Goal: Use online tool/utility: Utilize a website feature to perform a specific function

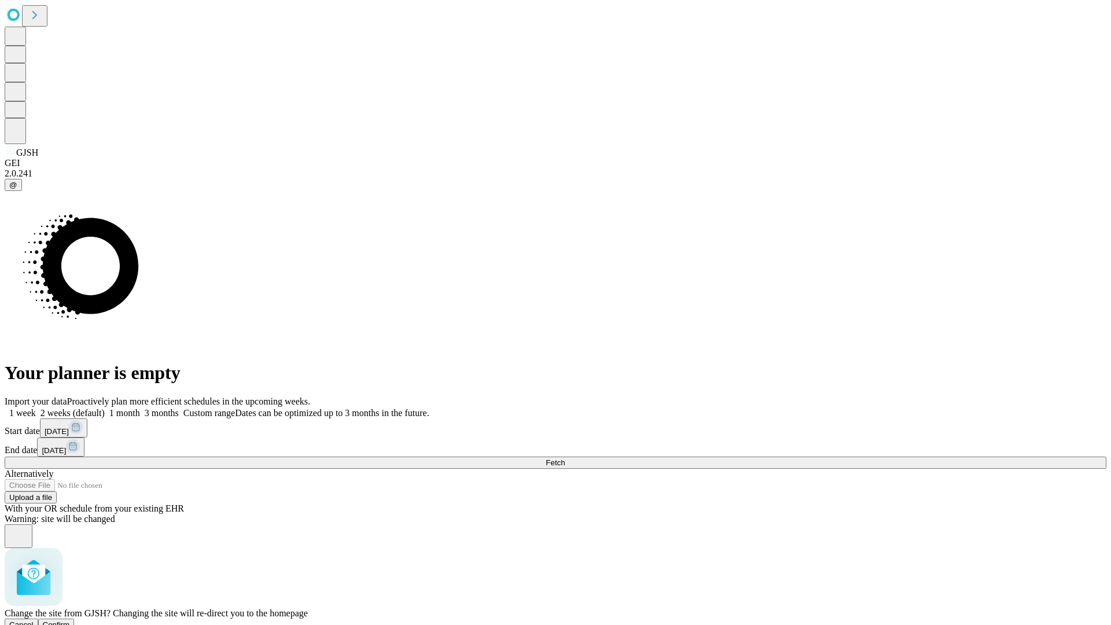
click at [70, 620] on span "Confirm" at bounding box center [56, 624] width 27 height 9
click at [36, 408] on label "1 week" at bounding box center [20, 413] width 31 height 10
click at [565, 458] on span "Fetch" at bounding box center [555, 462] width 19 height 9
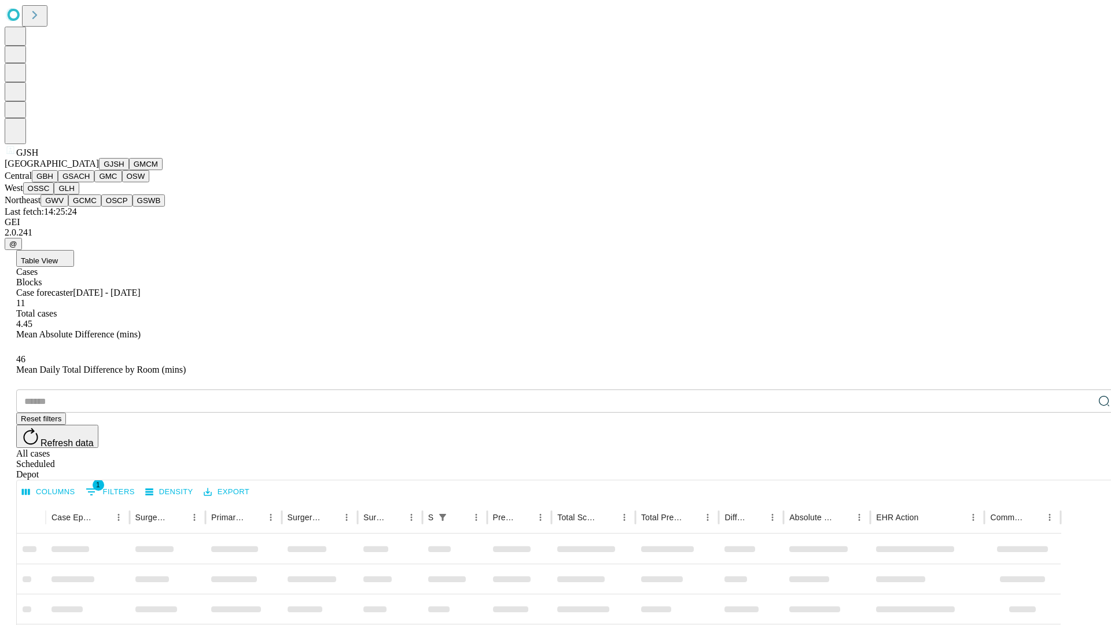
click at [129, 170] on button "GMCM" at bounding box center [146, 164] width 34 height 12
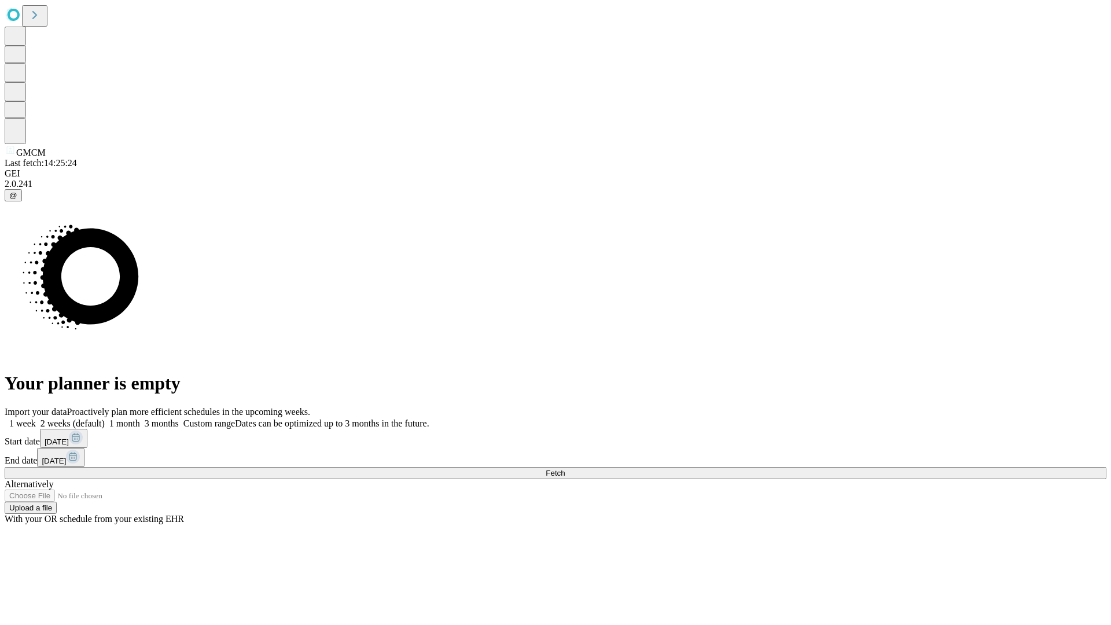
click at [36, 418] on label "1 week" at bounding box center [20, 423] width 31 height 10
click at [565, 469] on span "Fetch" at bounding box center [555, 473] width 19 height 9
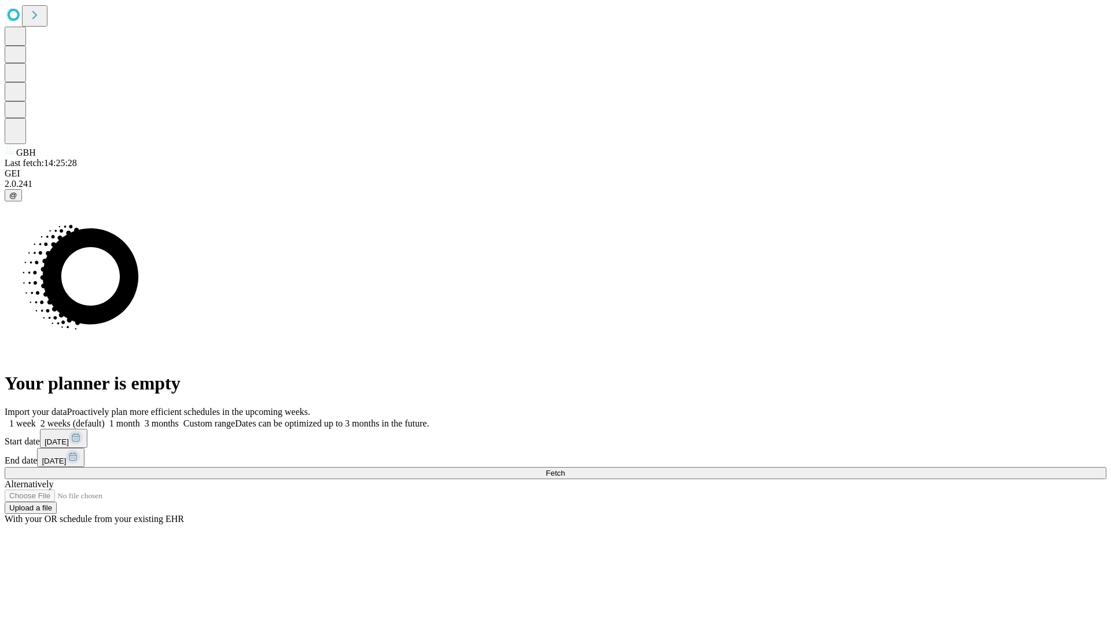
click at [36, 418] on label "1 week" at bounding box center [20, 423] width 31 height 10
click at [565, 469] on span "Fetch" at bounding box center [555, 473] width 19 height 9
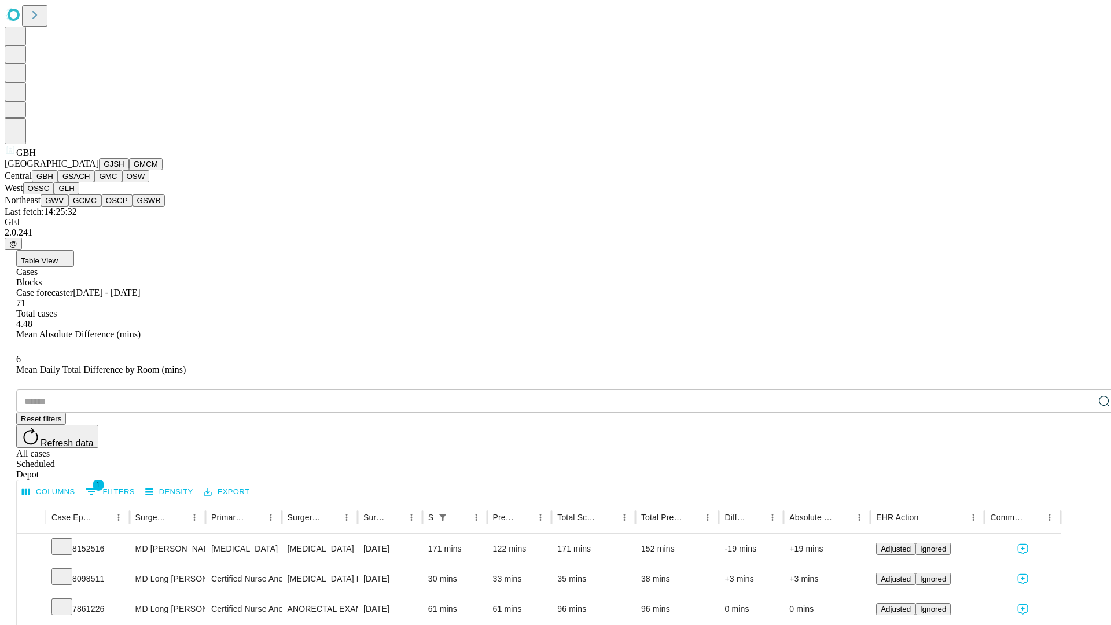
click at [90, 182] on button "GSACH" at bounding box center [76, 176] width 36 height 12
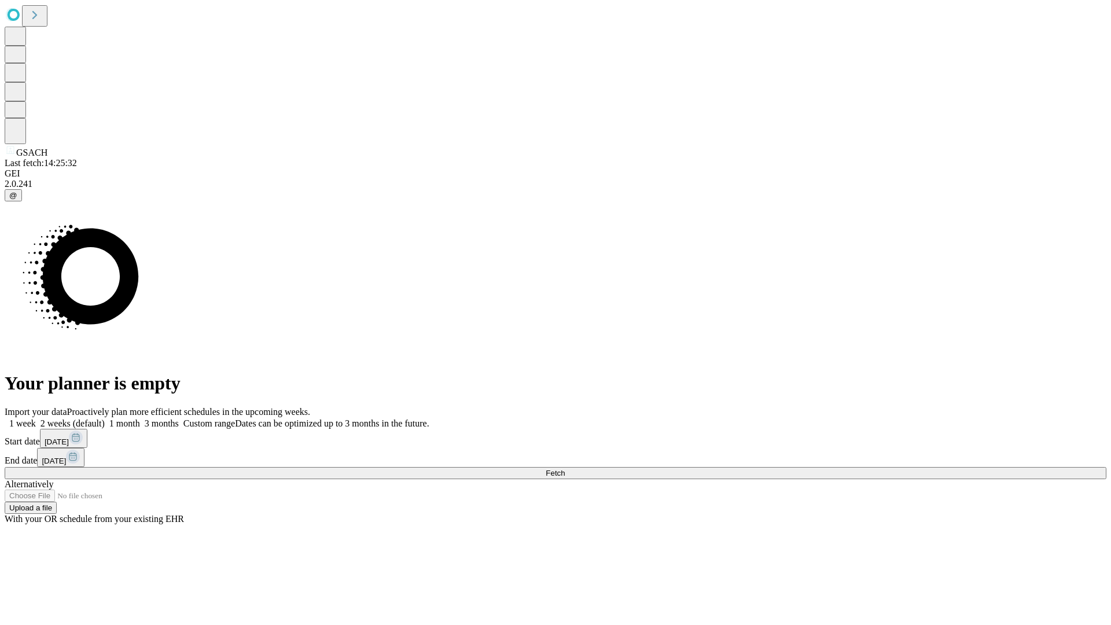
click at [565, 469] on span "Fetch" at bounding box center [555, 473] width 19 height 9
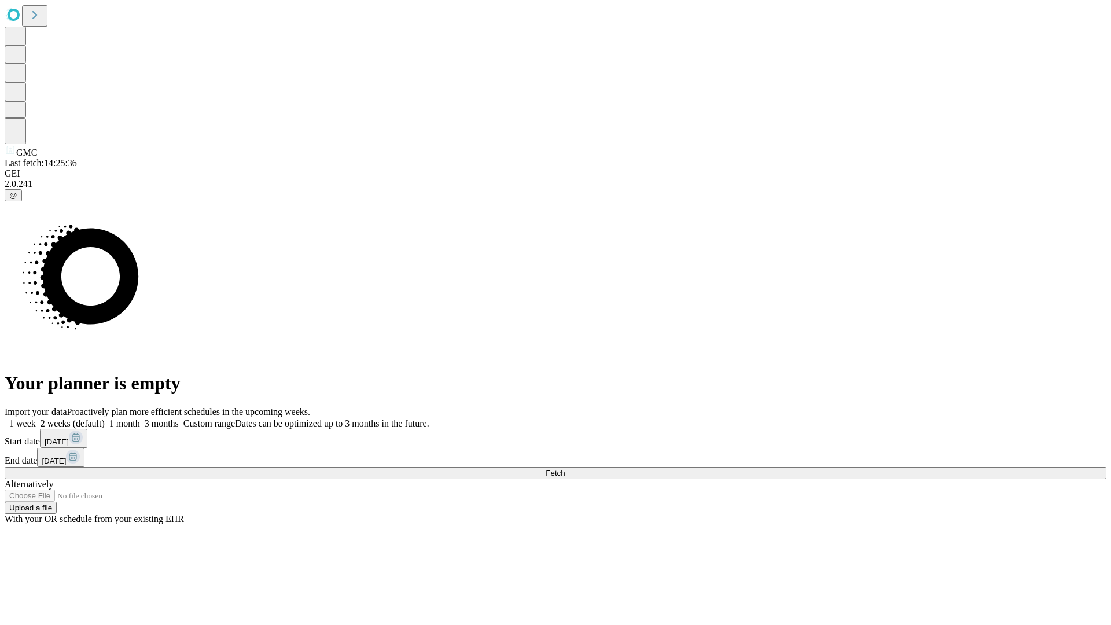
click at [36, 418] on label "1 week" at bounding box center [20, 423] width 31 height 10
click at [565, 469] on span "Fetch" at bounding box center [555, 473] width 19 height 9
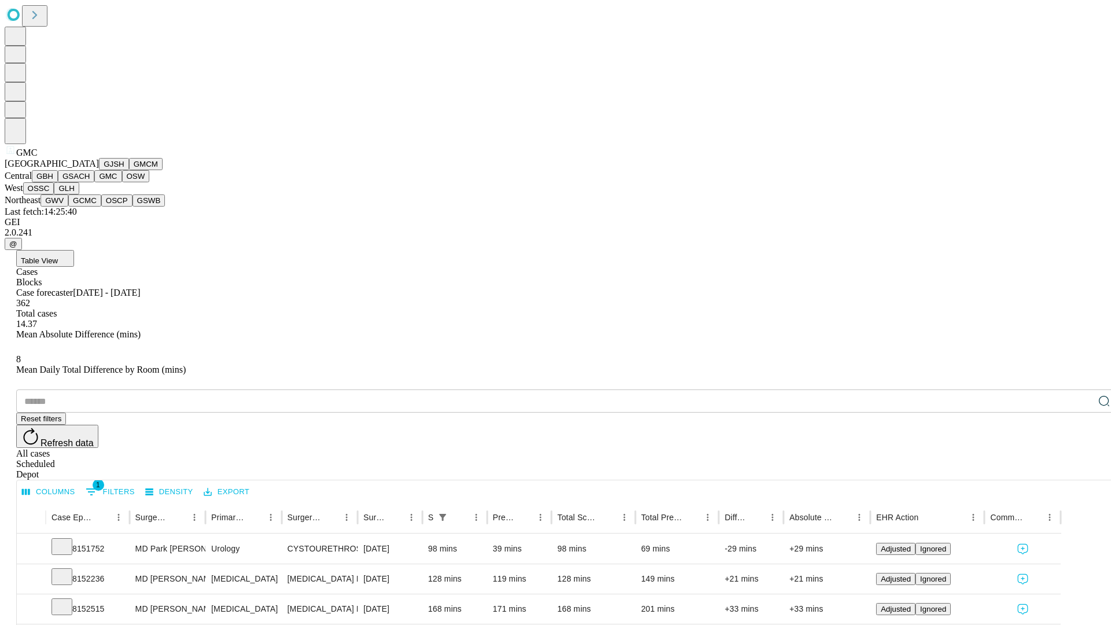
click at [122, 182] on button "OSW" at bounding box center [136, 176] width 28 height 12
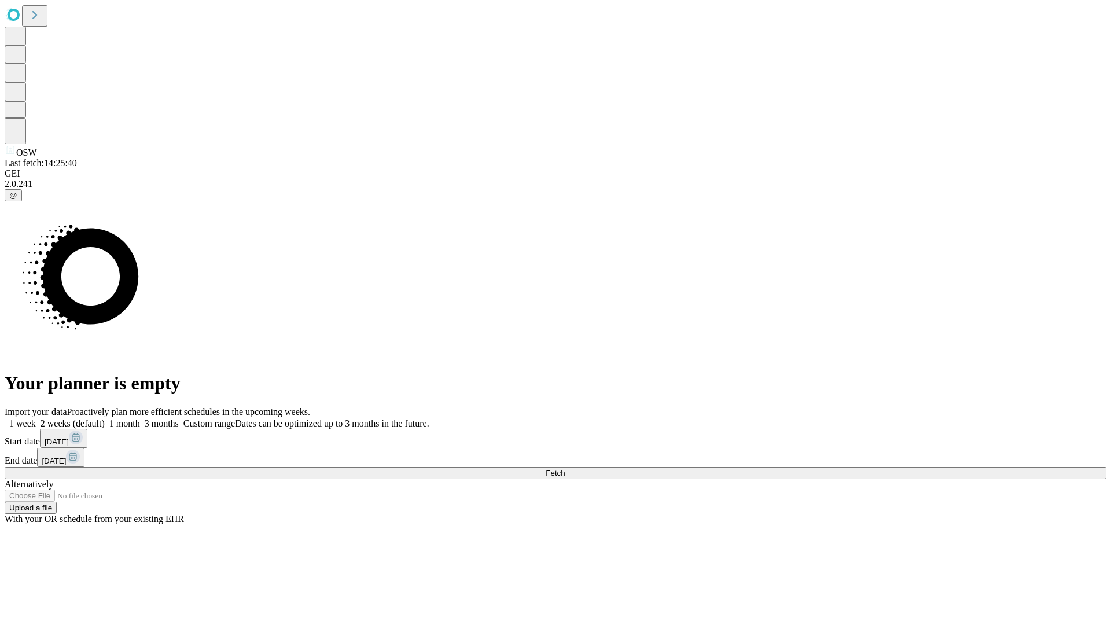
click at [36, 418] on label "1 week" at bounding box center [20, 423] width 31 height 10
click at [565, 469] on span "Fetch" at bounding box center [555, 473] width 19 height 9
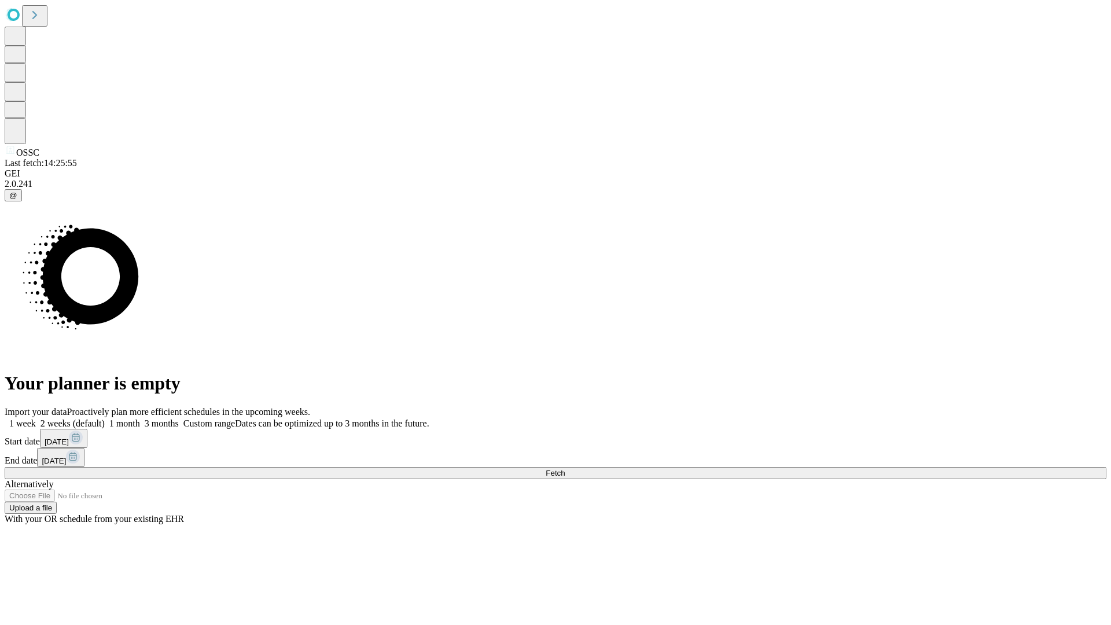
click at [565, 469] on span "Fetch" at bounding box center [555, 473] width 19 height 9
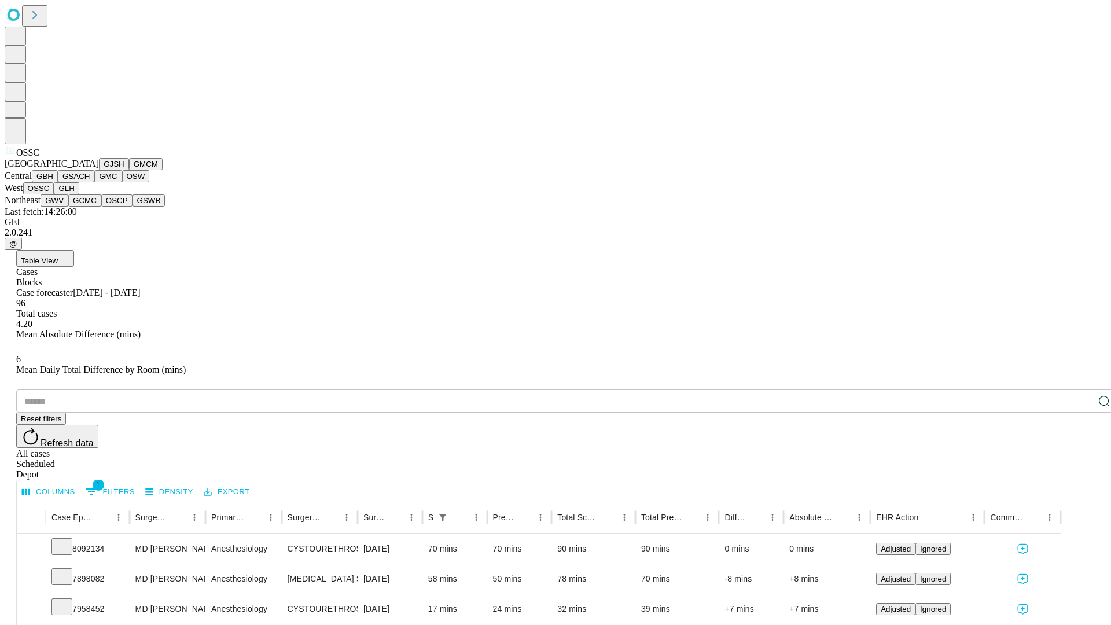
click at [79, 194] on button "GLH" at bounding box center [66, 188] width 25 height 12
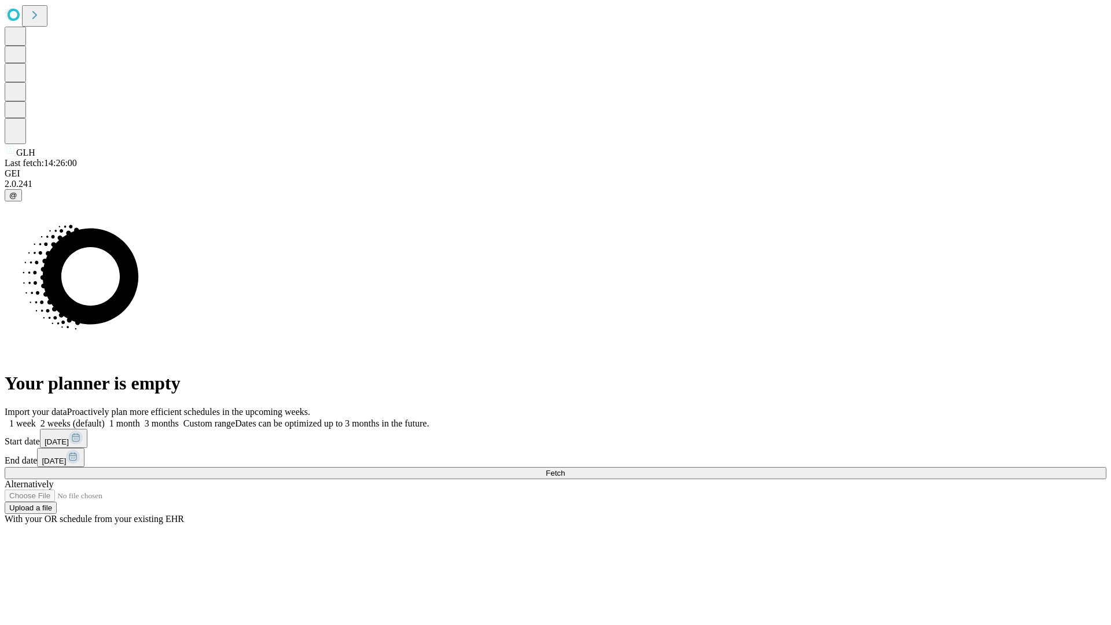
click at [565, 469] on span "Fetch" at bounding box center [555, 473] width 19 height 9
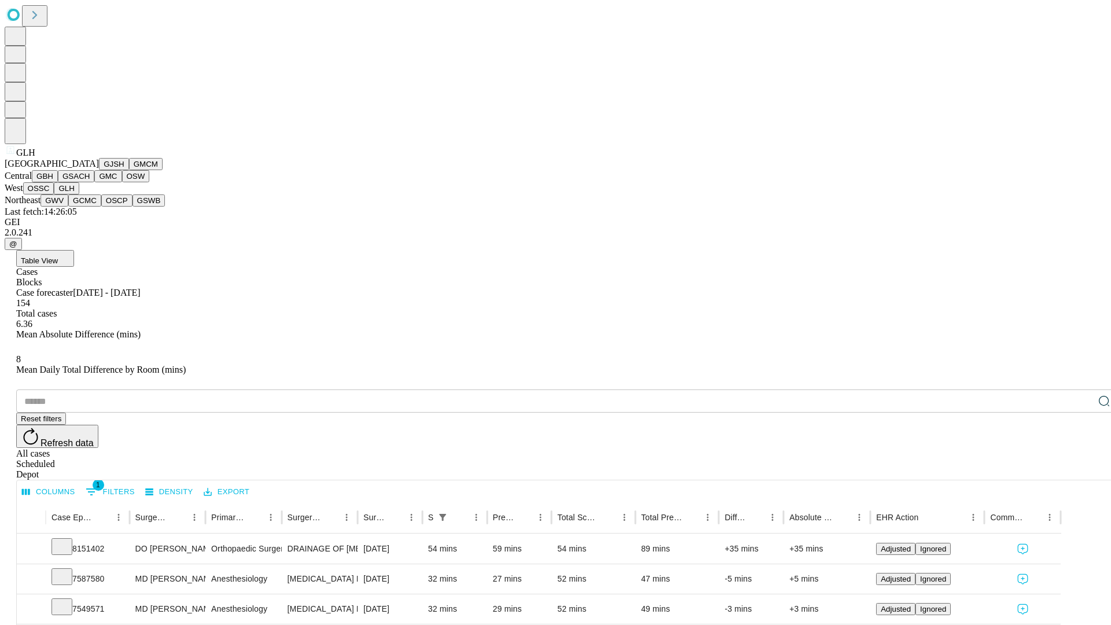
click at [68, 207] on button "GWV" at bounding box center [55, 200] width 28 height 12
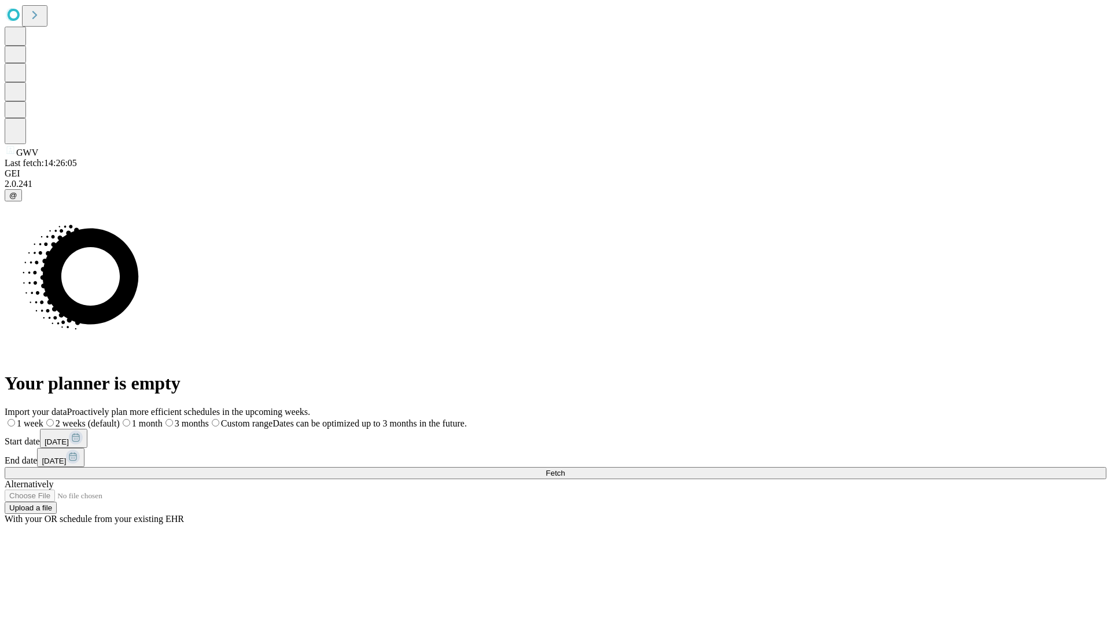
click at [43, 418] on label "1 week" at bounding box center [24, 423] width 39 height 10
click at [565, 469] on span "Fetch" at bounding box center [555, 473] width 19 height 9
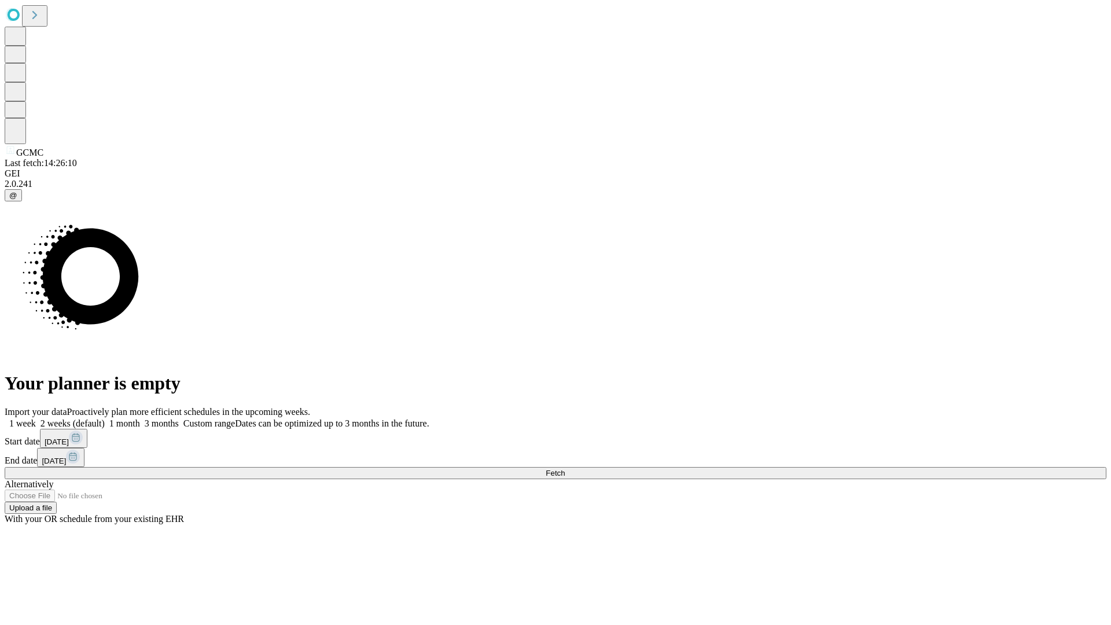
click at [36, 418] on label "1 week" at bounding box center [20, 423] width 31 height 10
click at [565, 469] on span "Fetch" at bounding box center [555, 473] width 19 height 9
